Goal: Task Accomplishment & Management: Complete application form

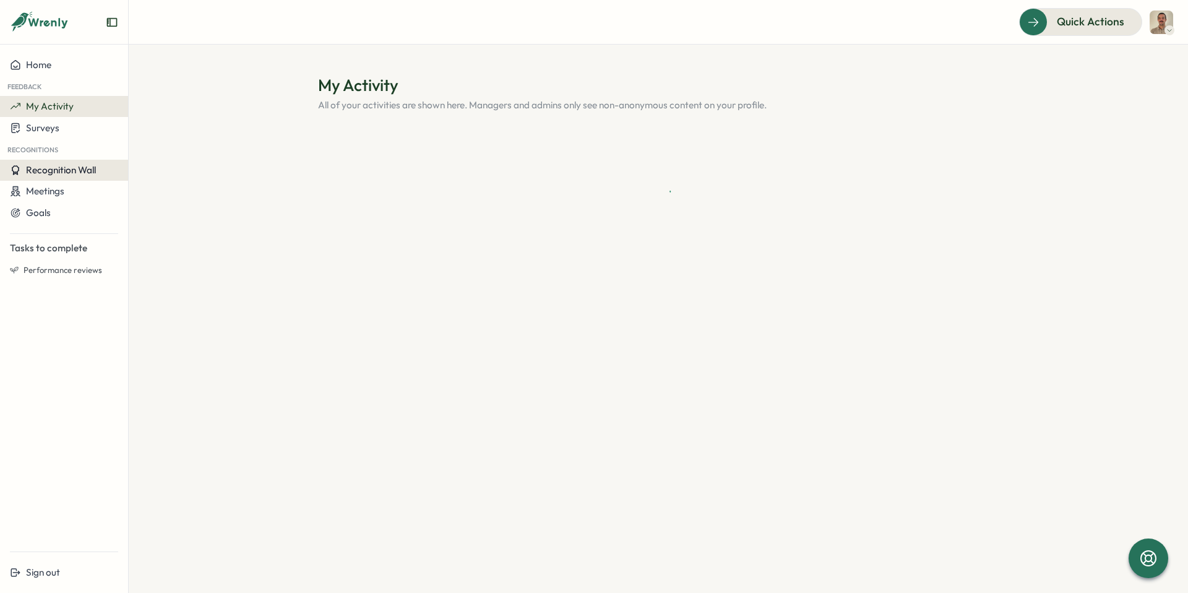
click at [77, 168] on span "Recognition Wall" at bounding box center [61, 170] width 70 height 12
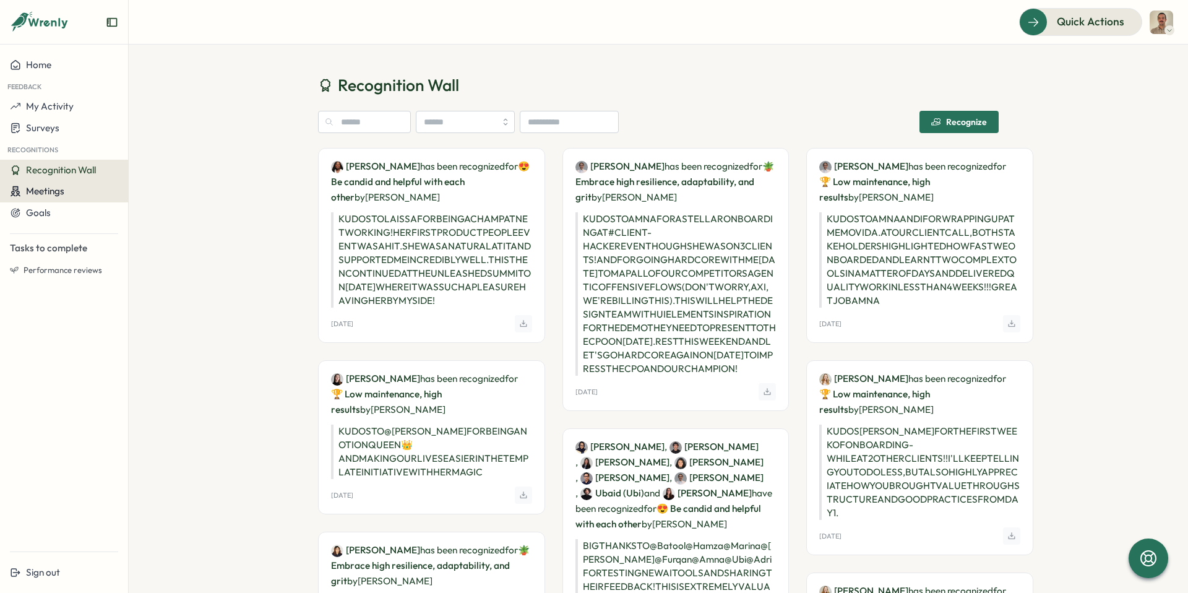
click at [84, 197] on button "Meetings" at bounding box center [64, 192] width 128 height 22
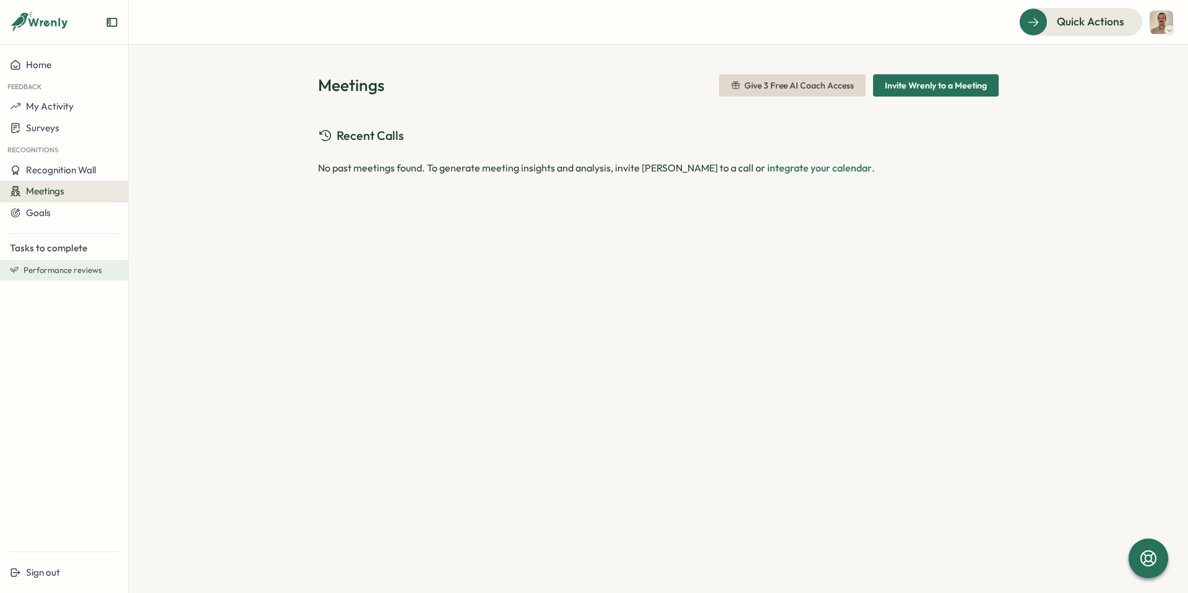
click at [68, 270] on span "Performance reviews" at bounding box center [63, 270] width 79 height 11
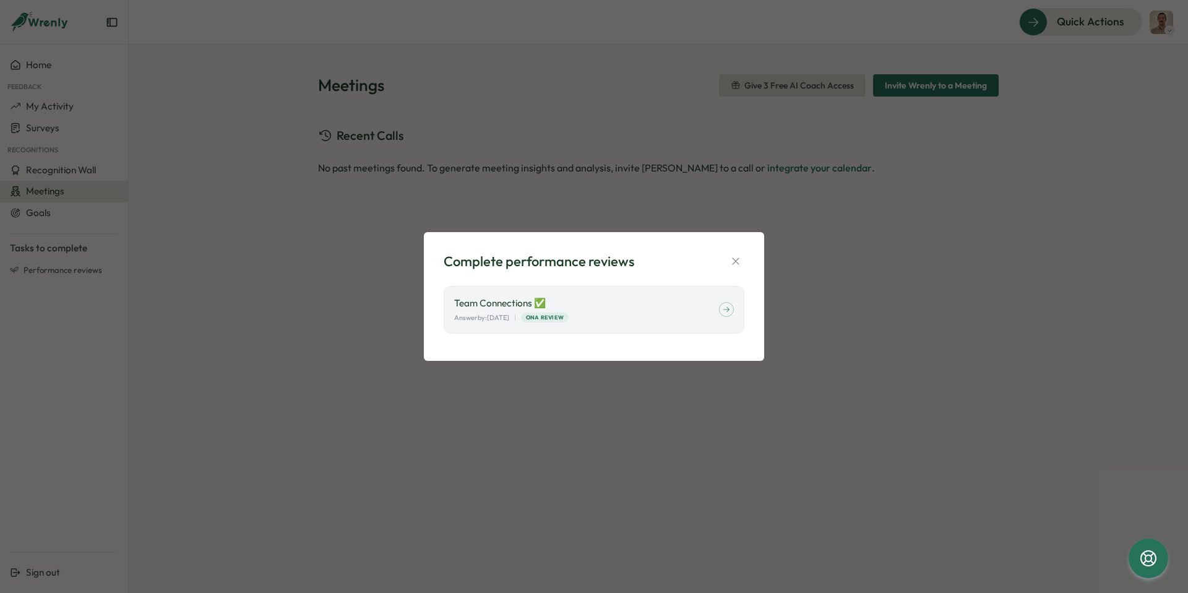
click at [751, 249] on div "Complete performance reviews Team Connections ✅ Answer by: [DATE] | ONA Review" at bounding box center [594, 296] width 340 height 129
click at [696, 313] on div "Answer by: [DATE] | ONA Review" at bounding box center [586, 318] width 265 height 11
click at [36, 203] on div "Complete performance reviews Team Connections ✅ Answer by: [DATE] | ONA Review" at bounding box center [594, 296] width 1188 height 593
click at [729, 265] on button "button" at bounding box center [735, 261] width 17 height 17
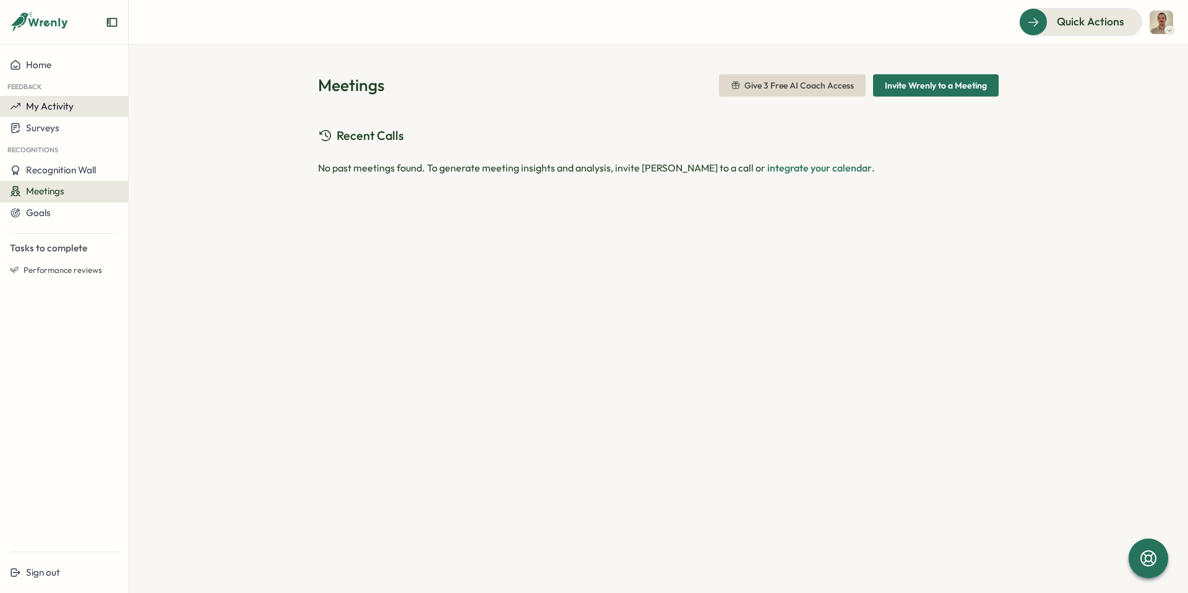
click at [56, 98] on button "My Activity" at bounding box center [64, 106] width 128 height 21
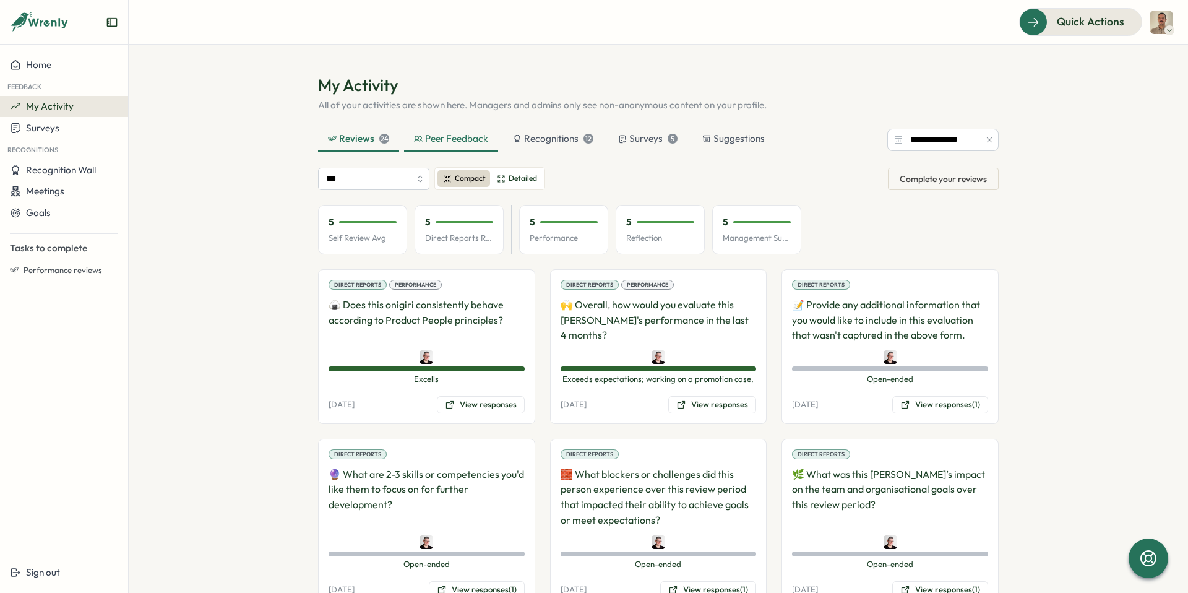
click at [418, 138] on icon at bounding box center [418, 138] width 9 height 9
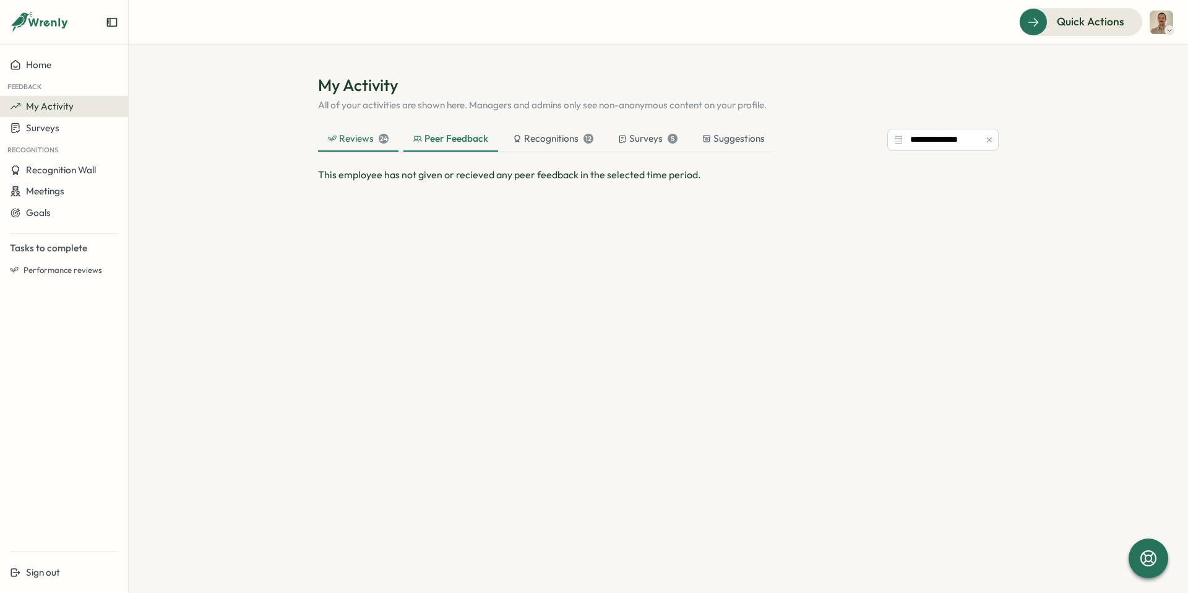
click at [372, 149] on div "Reviews 24" at bounding box center [358, 139] width 80 height 25
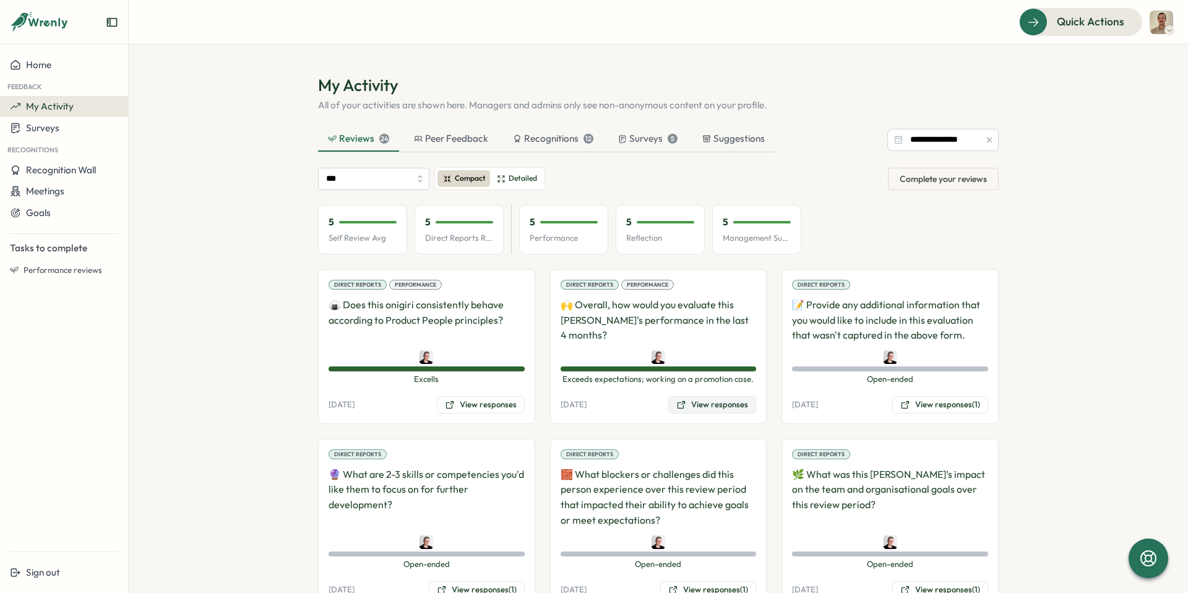
click at [675, 404] on button "View responses" at bounding box center [712, 404] width 88 height 17
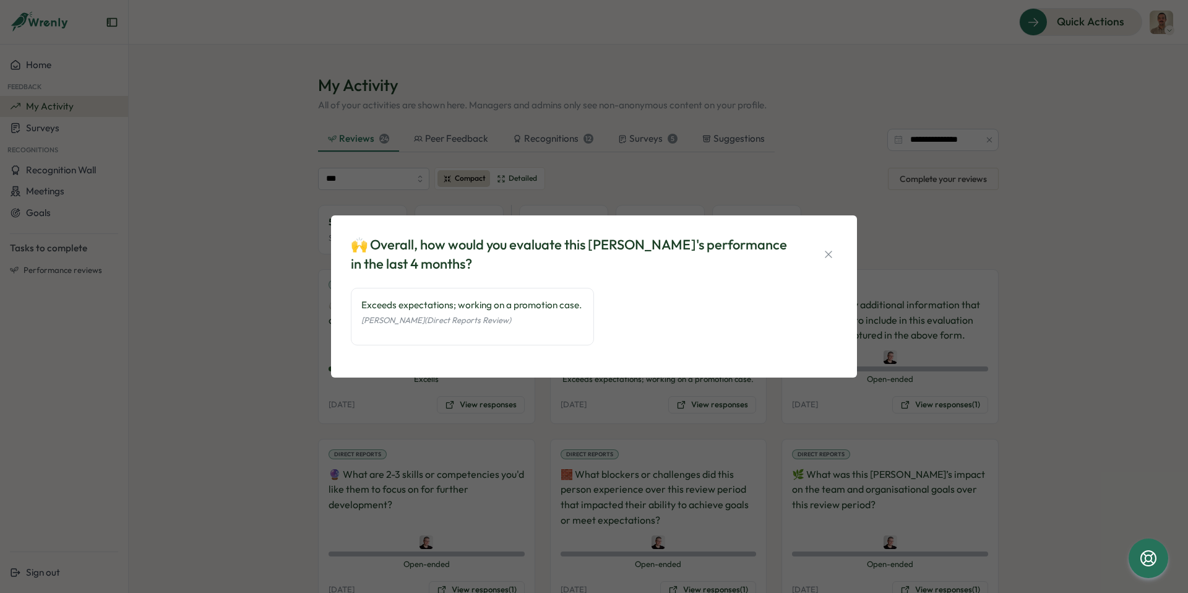
click at [274, 431] on div "🙌 Overall, how would you evaluate this [PERSON_NAME]'s performance in the last …" at bounding box center [594, 296] width 1188 height 593
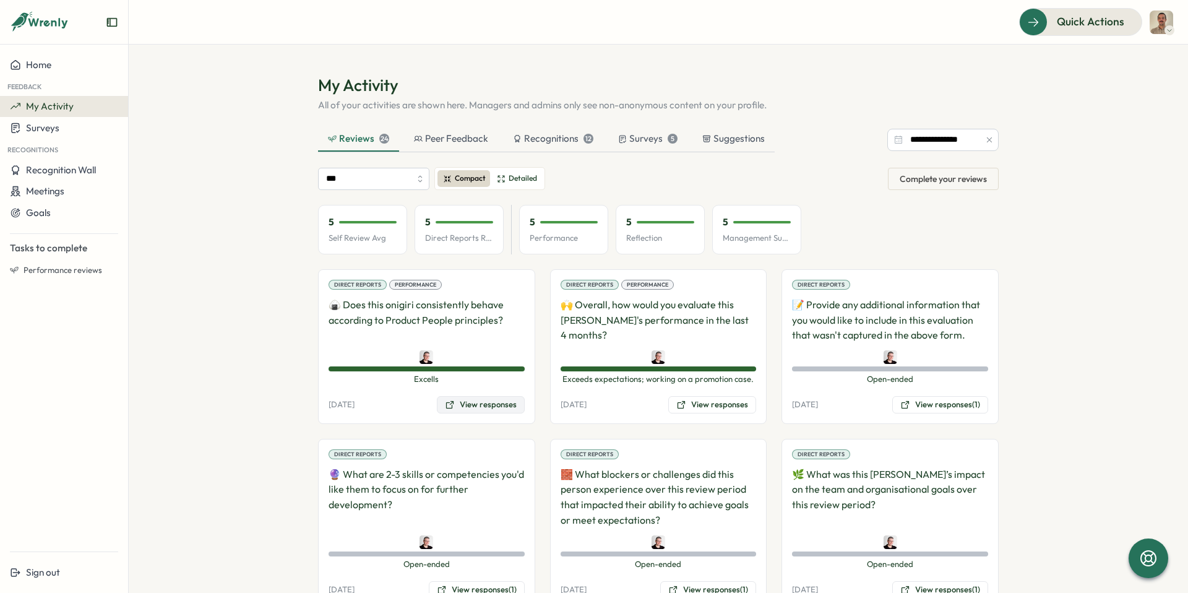
click at [467, 404] on button "View responses" at bounding box center [481, 404] width 88 height 17
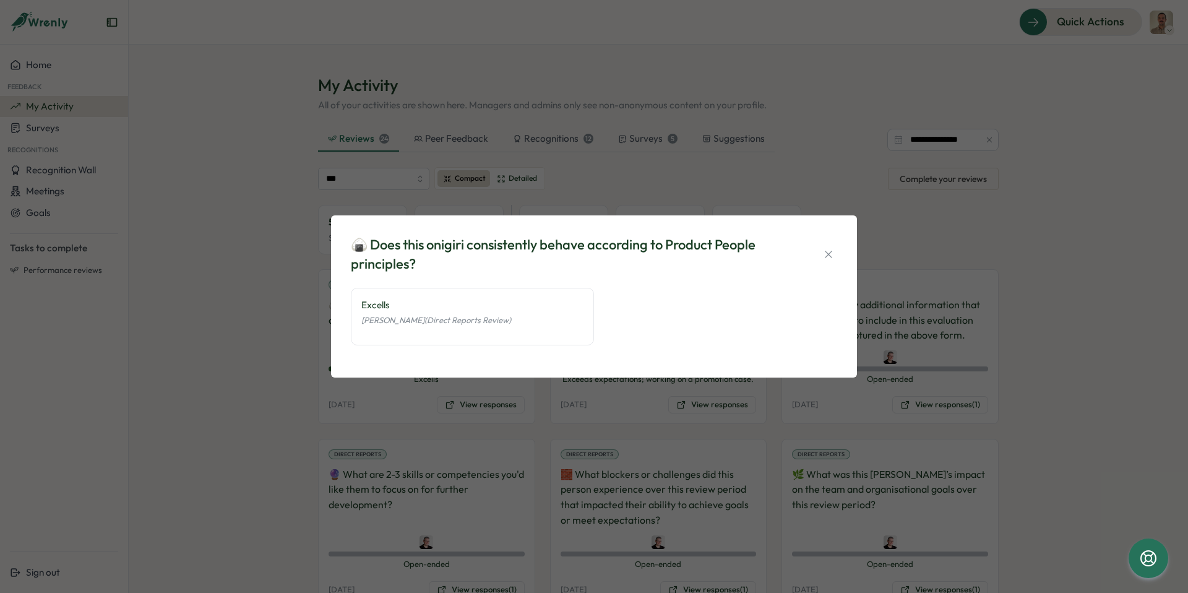
click at [197, 397] on div "🍙 Does this onigiri consistently behave according to Product People principles?…" at bounding box center [594, 296] width 1188 height 593
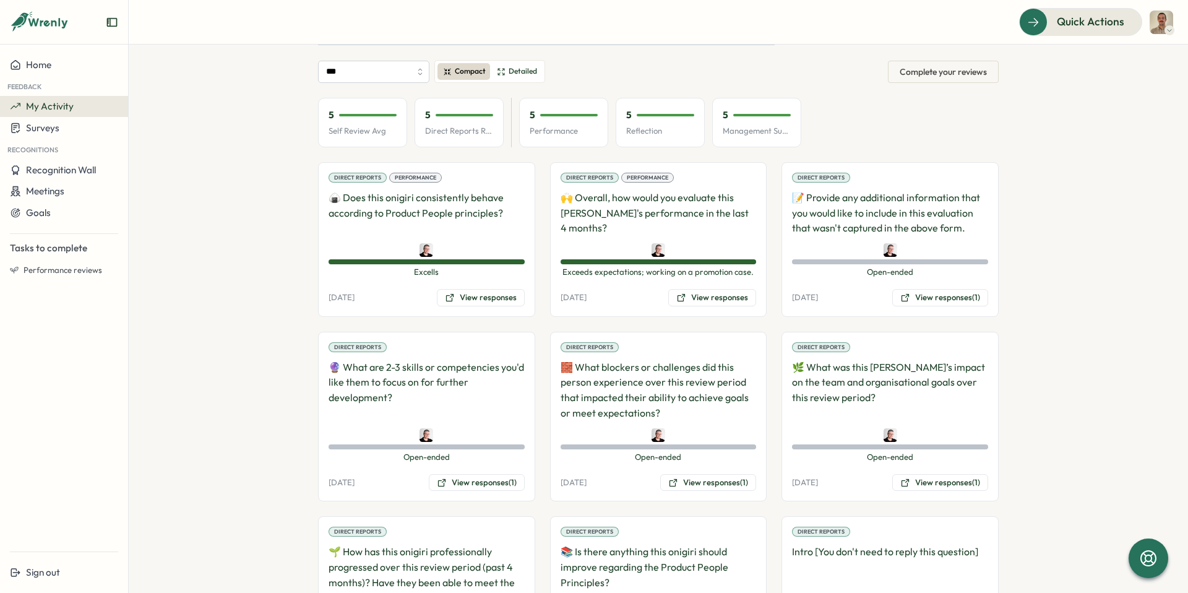
scroll to position [106, 0]
click at [925, 295] on button "View responses (1)" at bounding box center [941, 298] width 96 height 17
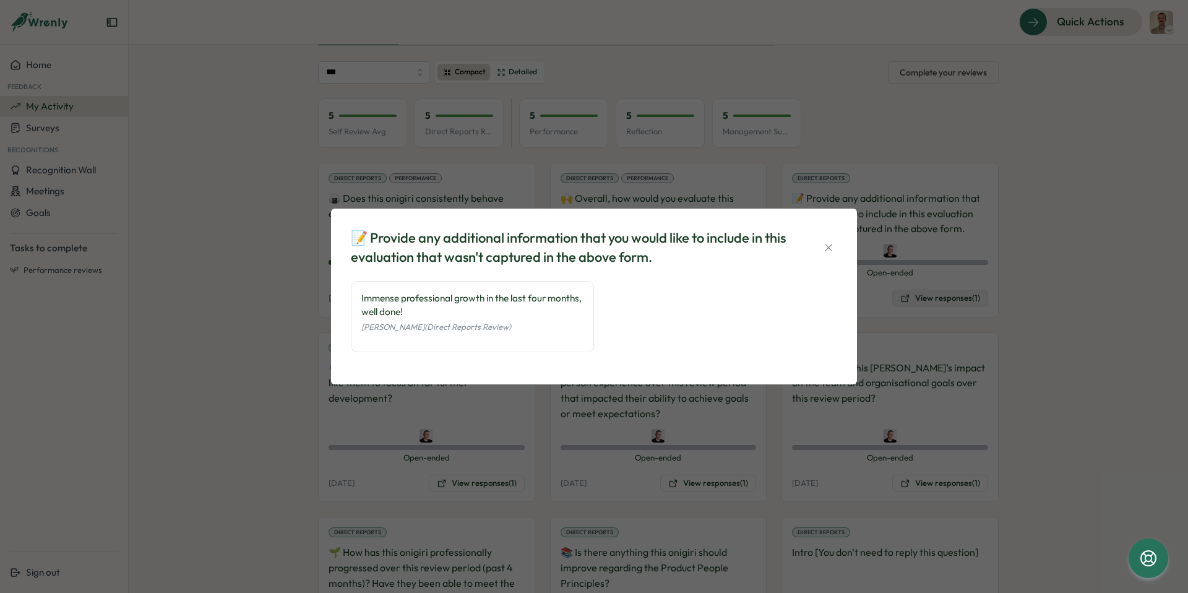
click at [925, 295] on div "📝 Provide any additional information that you would like to include in this eva…" at bounding box center [594, 296] width 1188 height 593
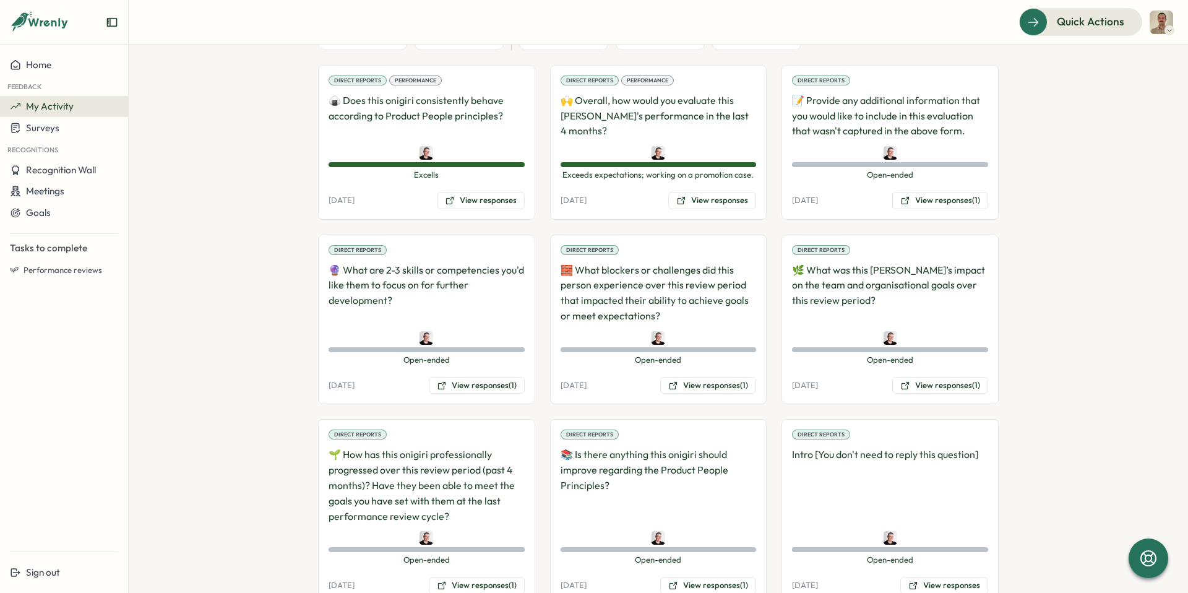
scroll to position [205, 0]
click at [470, 392] on button "View responses (1)" at bounding box center [477, 384] width 96 height 17
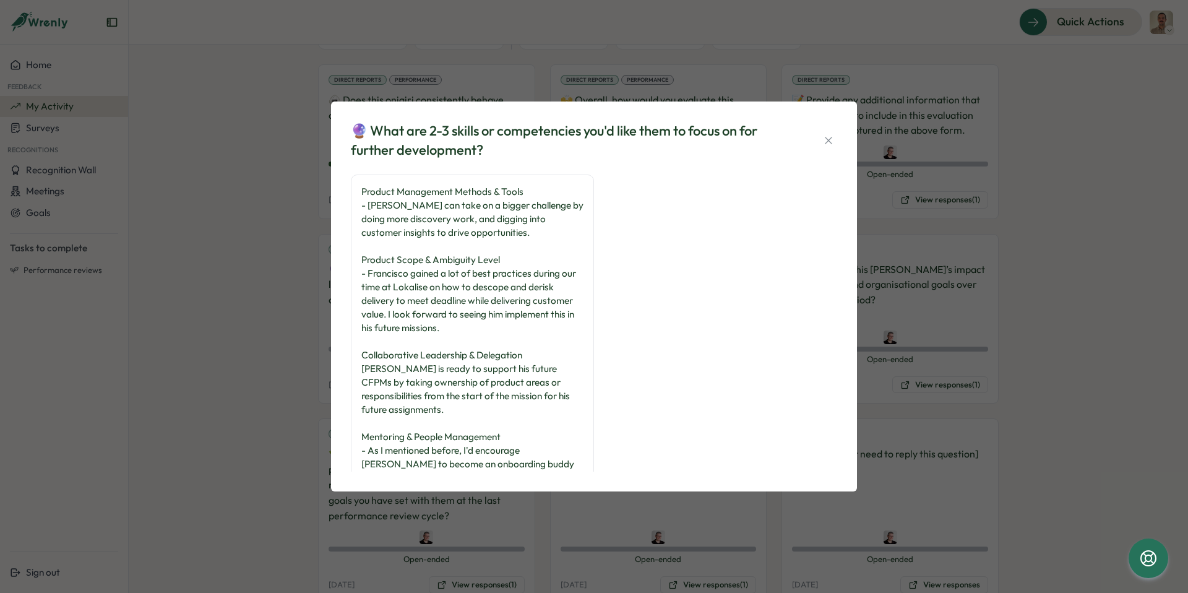
click at [288, 329] on div "🔮 What are 2-3 skills or competencies you'd like them to focus on for further d…" at bounding box center [594, 296] width 1188 height 593
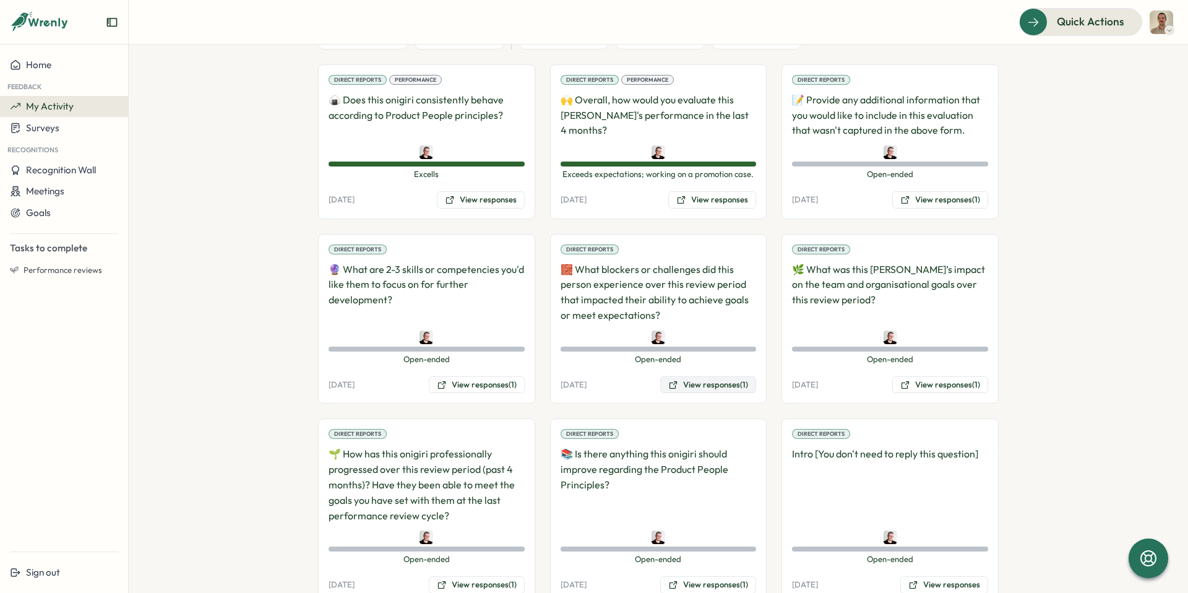
click at [731, 386] on button "View responses (1)" at bounding box center [708, 384] width 96 height 17
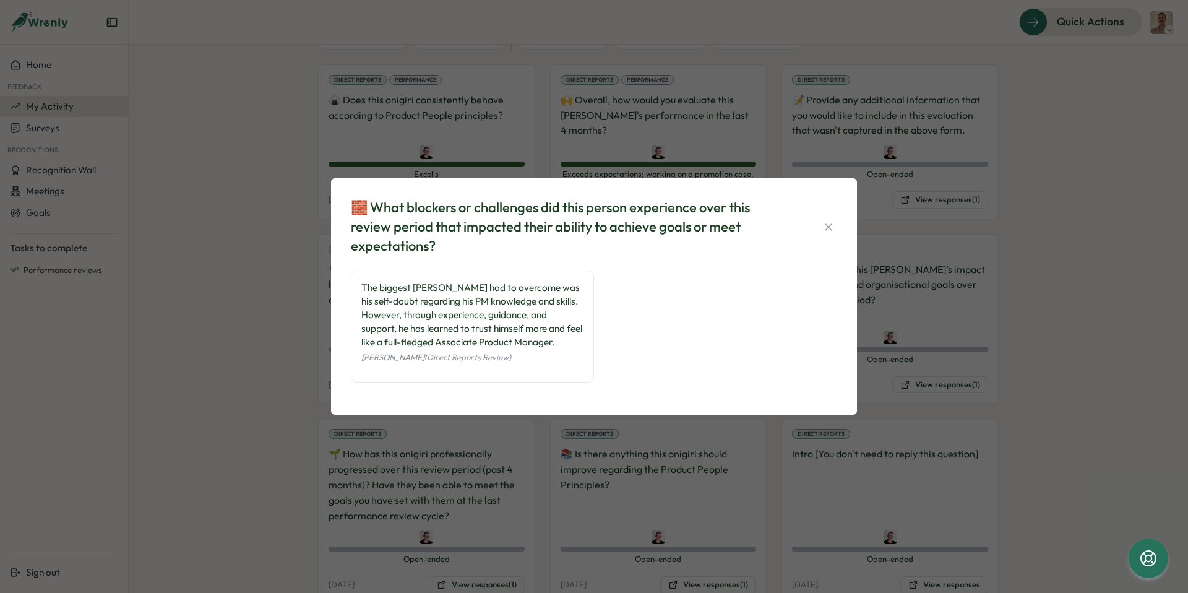
click at [298, 365] on div "🧱 What blockers or challenges did this person experience over this review perio…" at bounding box center [594, 296] width 1188 height 593
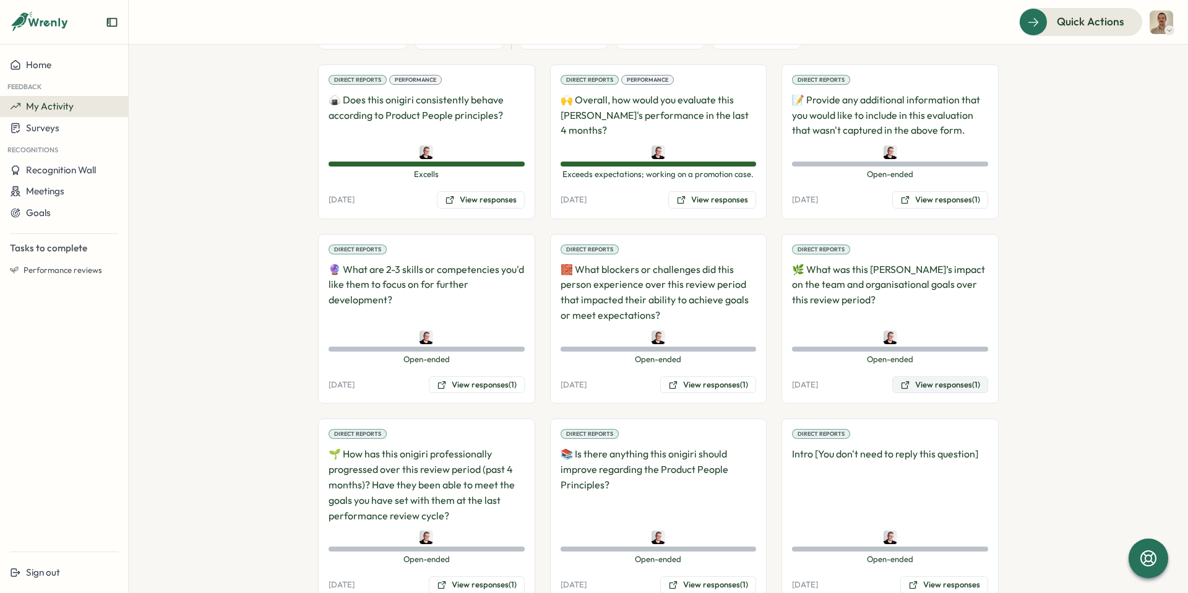
click at [961, 383] on button "View responses (1)" at bounding box center [941, 384] width 96 height 17
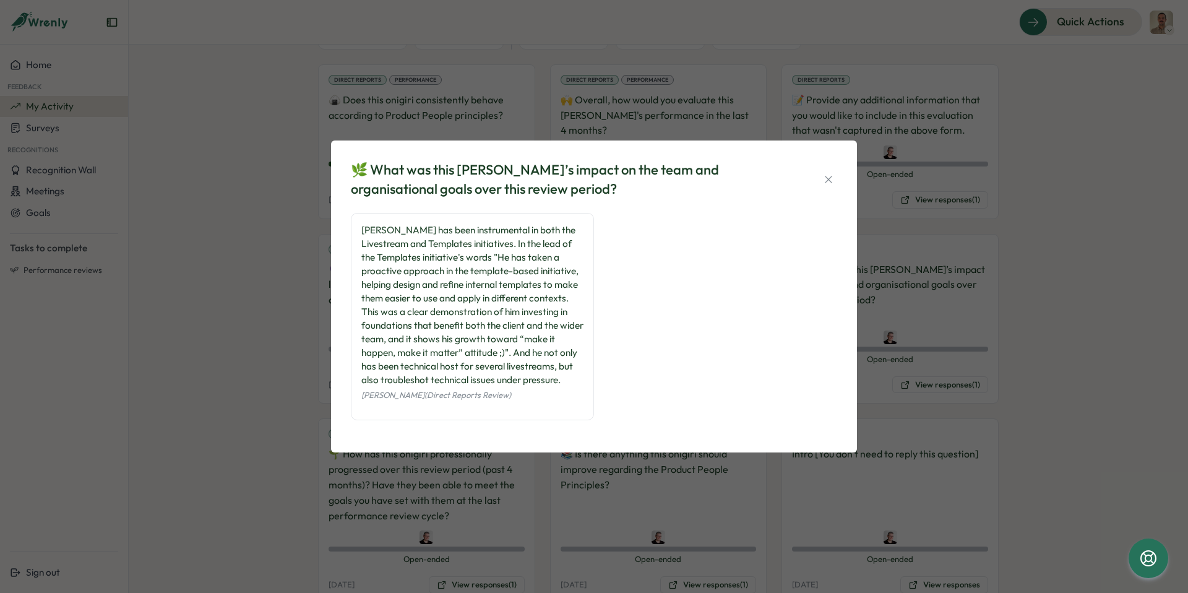
click at [235, 338] on div "🌿 What was this [PERSON_NAME]’s impact on the team and organisational goals ove…" at bounding box center [594, 296] width 1188 height 593
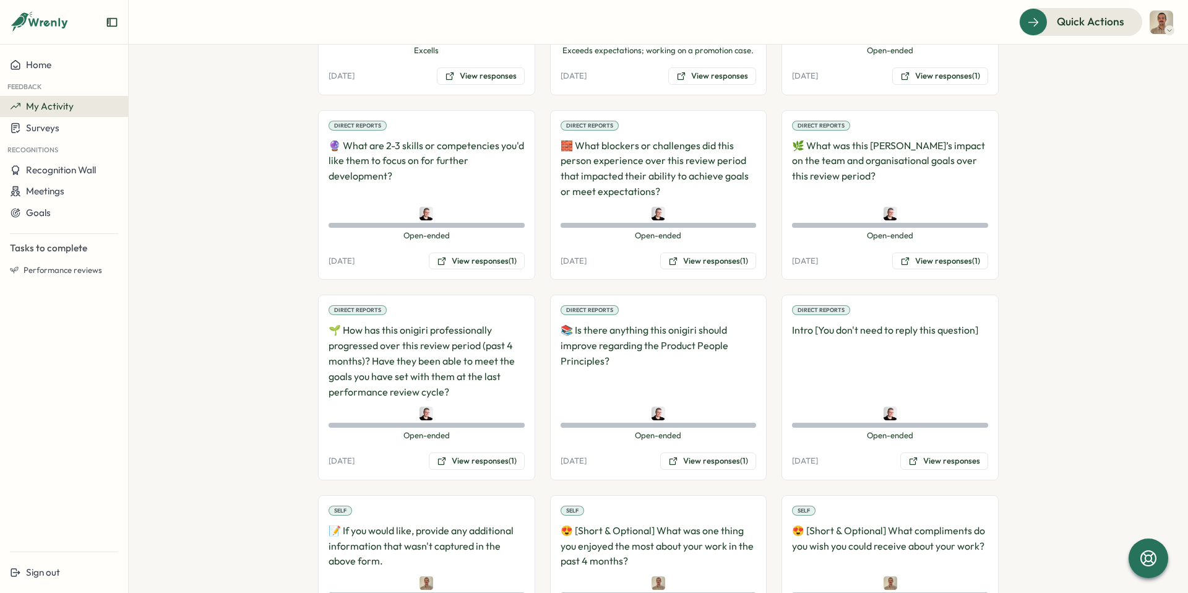
scroll to position [353, 0]
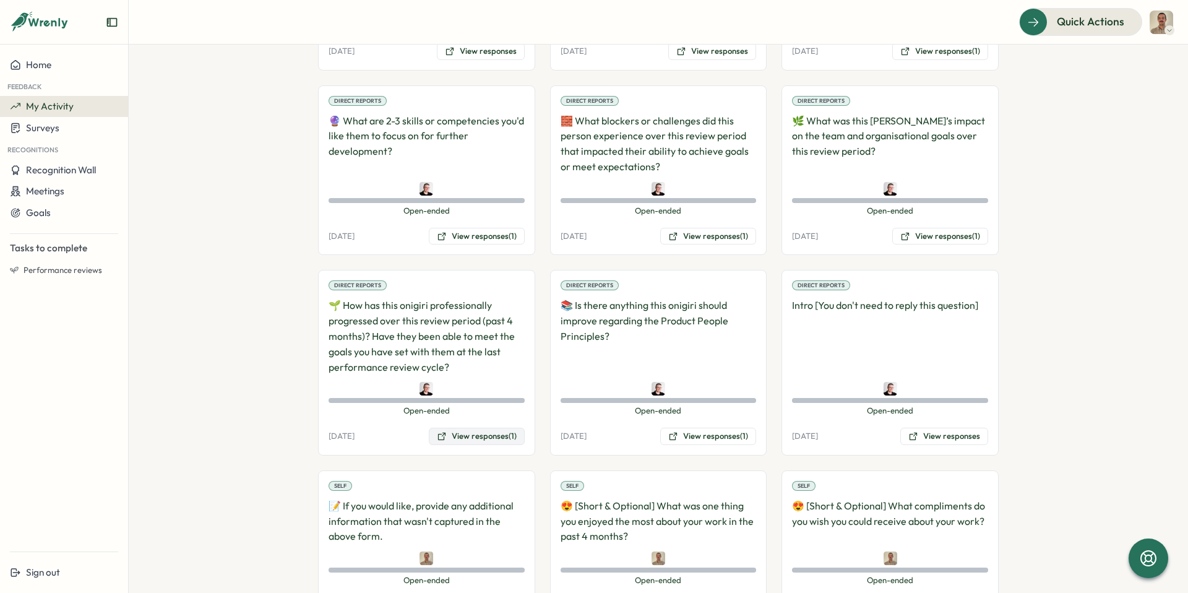
click at [480, 438] on button "View responses (1)" at bounding box center [477, 436] width 96 height 17
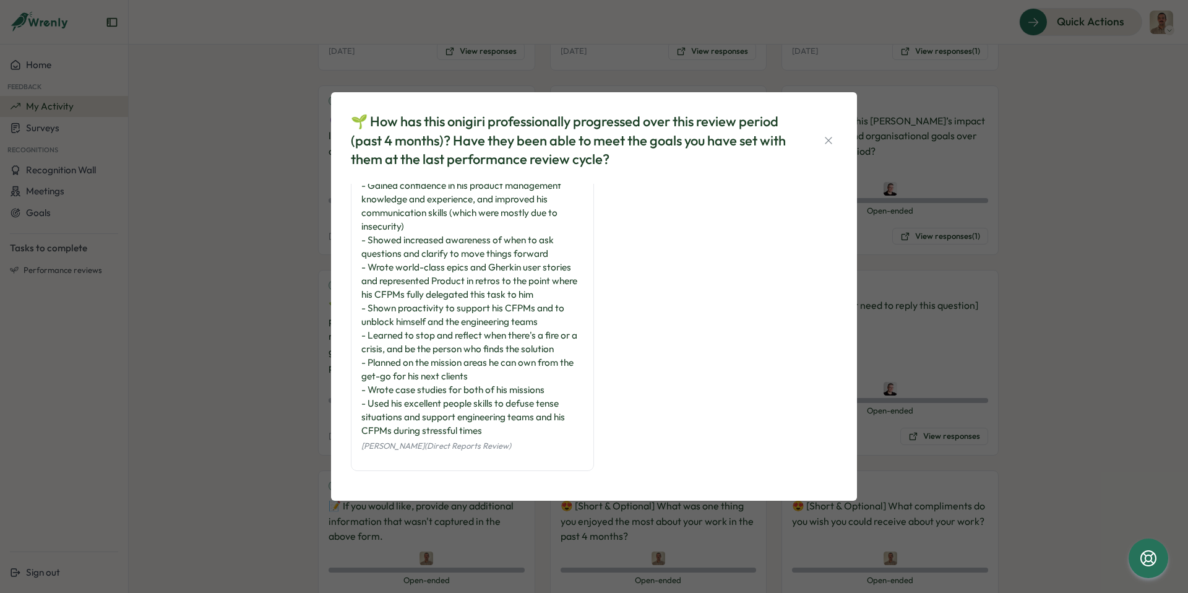
scroll to position [72, 0]
click at [245, 305] on div "🌱 How has this onigiri professionally progressed over this review period (past …" at bounding box center [594, 296] width 1188 height 593
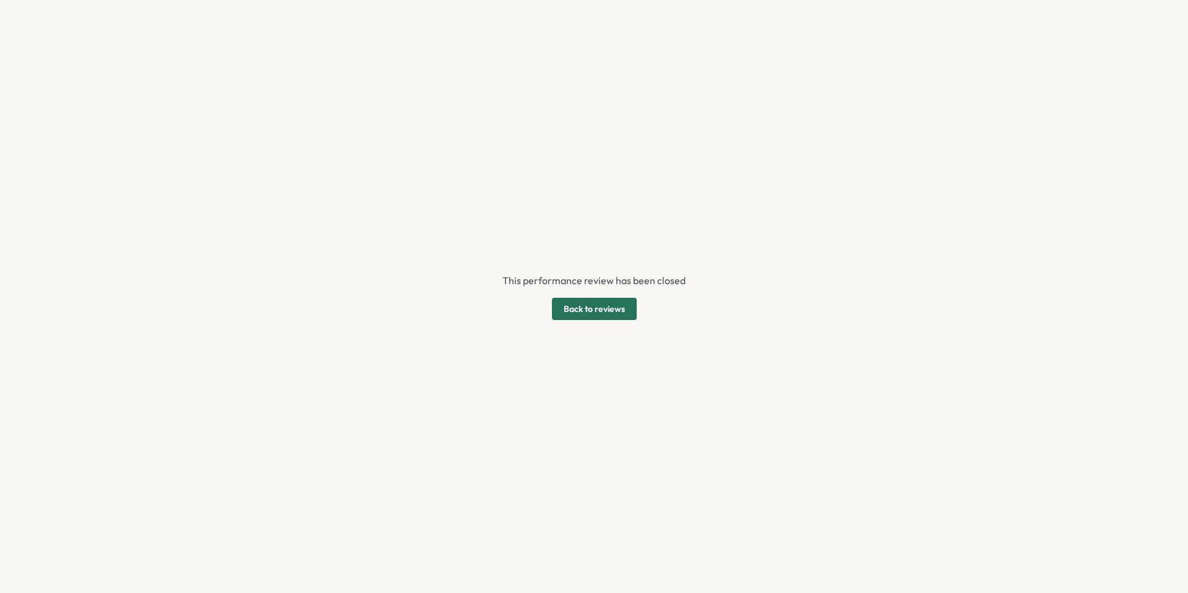
click at [605, 313] on span "Back to reviews" at bounding box center [594, 308] width 61 height 21
